Goal: Information Seeking & Learning: Understand process/instructions

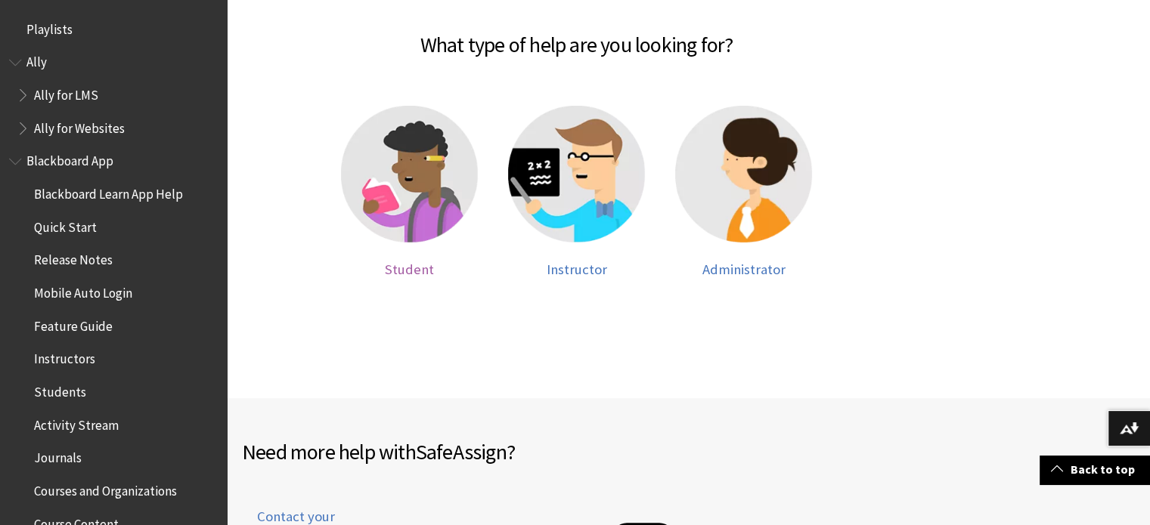
scroll to position [1577, 0]
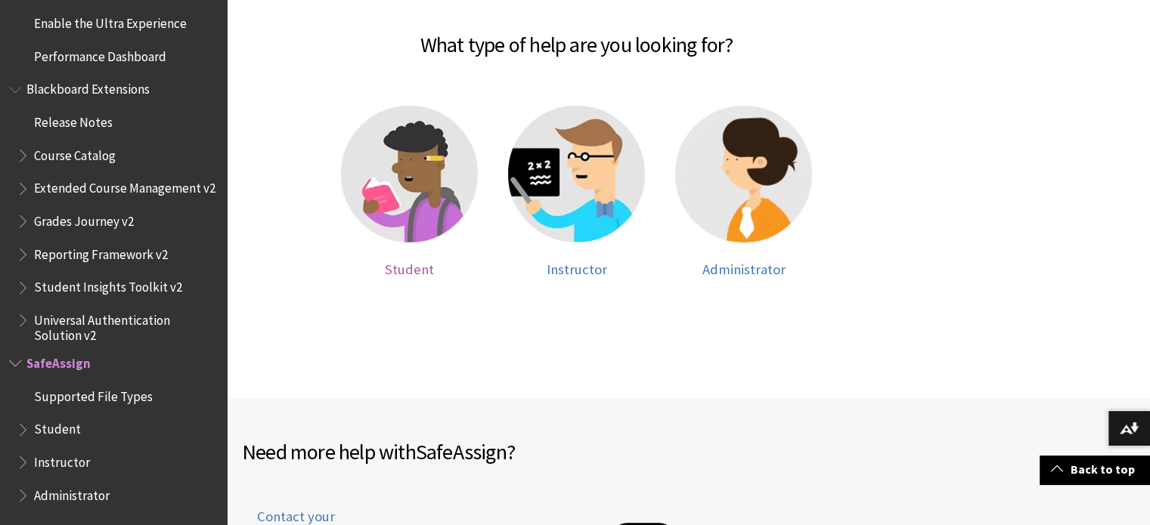
click at [423, 269] on span "Student" at bounding box center [409, 269] width 49 height 17
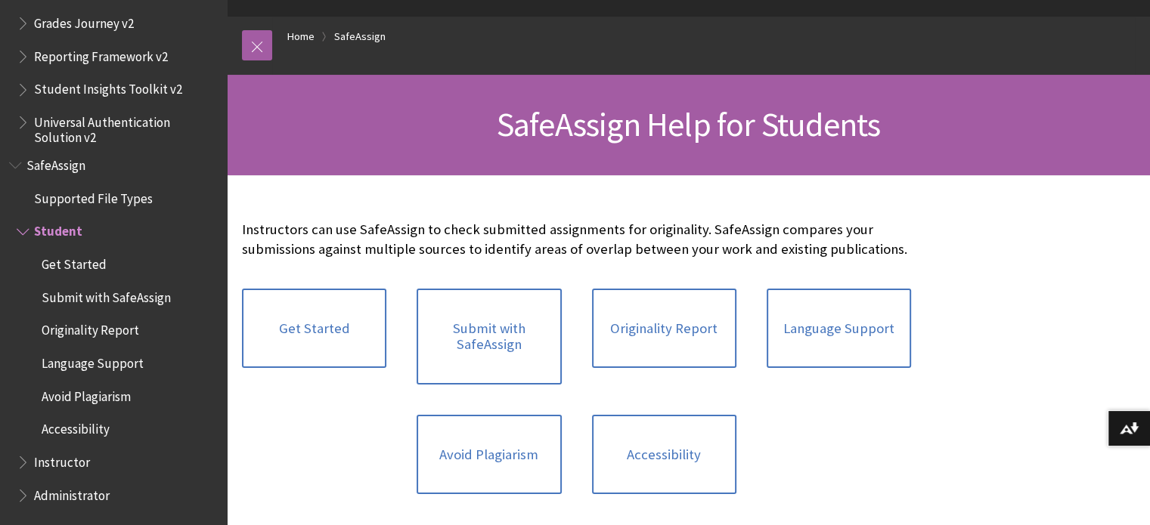
scroll to position [268, 0]
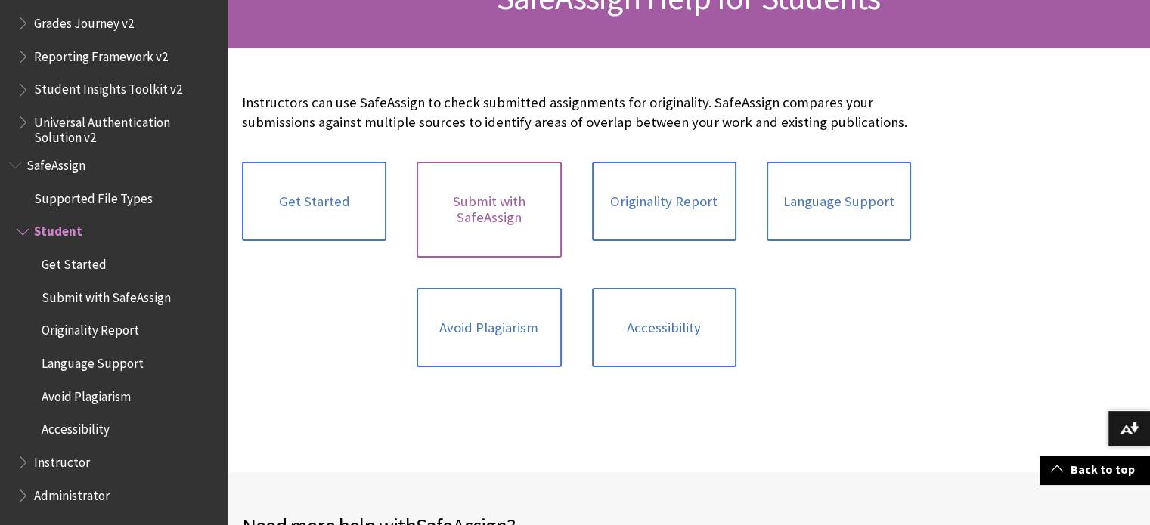
click at [484, 237] on link "Submit with SafeAssign" at bounding box center [488, 210] width 144 height 96
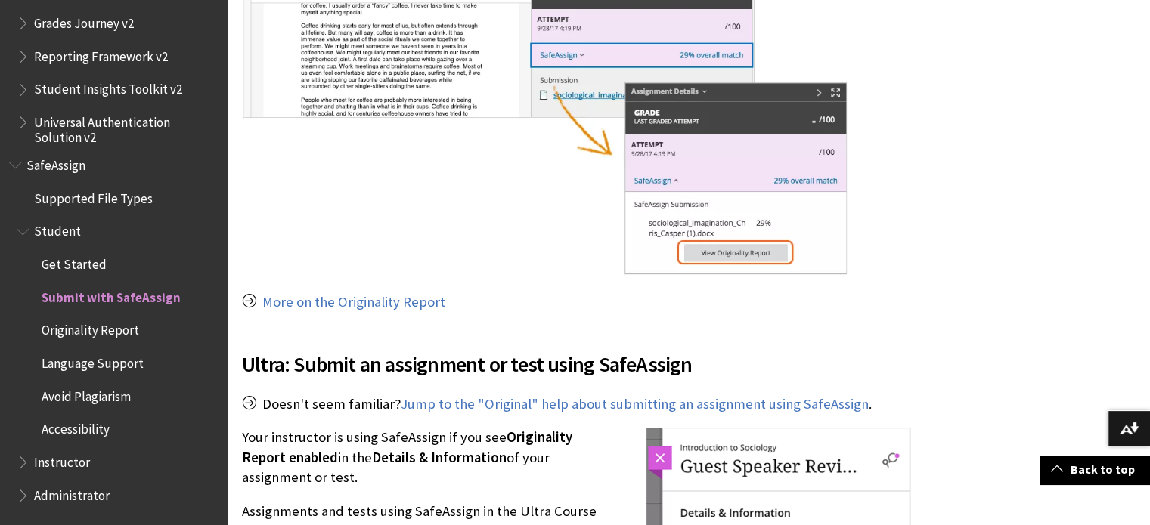
scroll to position [1469, 0]
